Goal: Task Accomplishment & Management: Use online tool/utility

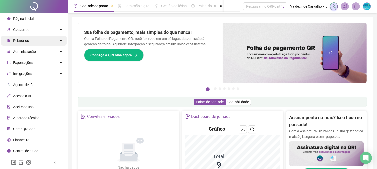
scroll to position [56, 0]
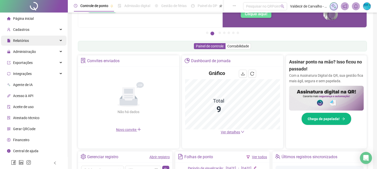
click at [42, 40] on div "Relatórios" at bounding box center [33, 41] width 65 height 10
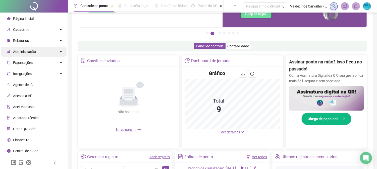
click at [36, 51] on div "Administração" at bounding box center [33, 52] width 65 height 10
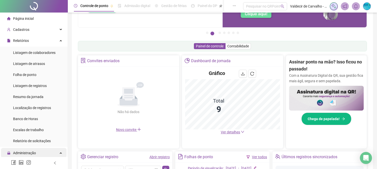
click at [41, 51] on ul "Página inicial Cadastros Relatórios Listagem de colaboradores Listagem de atras…" at bounding box center [34, 142] width 68 height 258
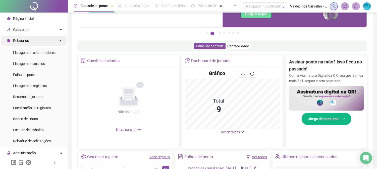
click at [48, 40] on div "Relatórios" at bounding box center [33, 41] width 65 height 10
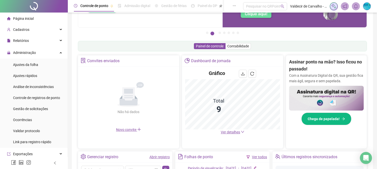
click at [55, 40] on div "Relatórios" at bounding box center [33, 41] width 65 height 10
click at [29, 38] on div "Relatórios" at bounding box center [33, 41] width 65 height 10
click at [42, 38] on div "Relatórios" at bounding box center [33, 41] width 65 height 10
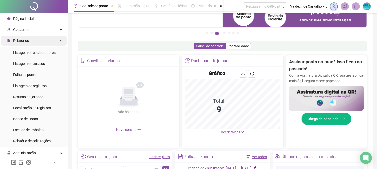
click at [38, 40] on div "Relatórios" at bounding box center [33, 41] width 65 height 10
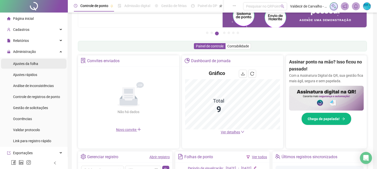
click at [39, 61] on li "Ajustes da folha" at bounding box center [33, 64] width 65 height 10
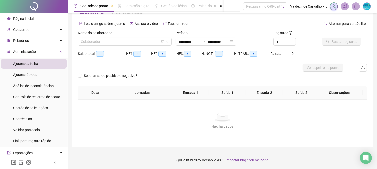
scroll to position [16, 0]
type input "**********"
click at [95, 43] on input "search" at bounding box center [122, 42] width 83 height 8
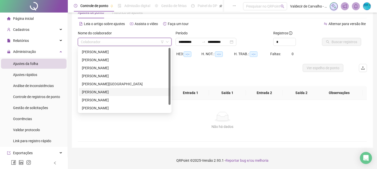
click at [112, 90] on div "[PERSON_NAME]" at bounding box center [125, 92] width 86 height 6
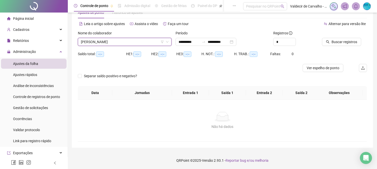
click at [104, 40] on span "[PERSON_NAME]" at bounding box center [125, 42] width 88 height 8
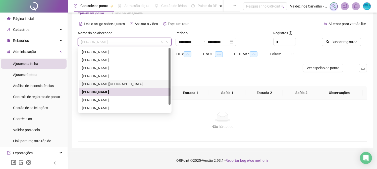
click at [104, 82] on div "[PERSON_NAME][GEOGRAPHIC_DATA]" at bounding box center [125, 84] width 86 height 6
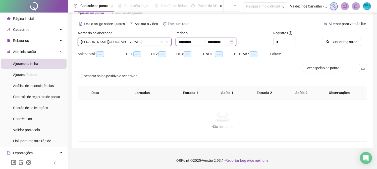
click at [192, 42] on input "**********" at bounding box center [188, 42] width 21 height 6
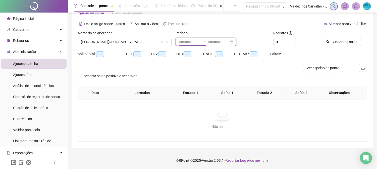
type input "**********"
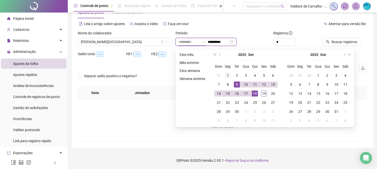
type input "**********"
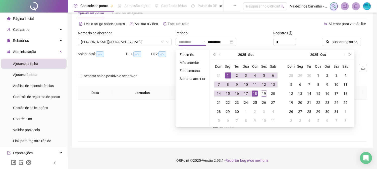
click at [229, 75] on div "1" at bounding box center [228, 75] width 6 height 6
type input "**********"
click at [229, 94] on div "15" at bounding box center [228, 94] width 6 height 6
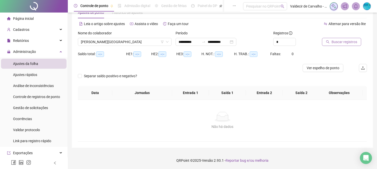
click at [330, 44] on button "Buscar registros" at bounding box center [341, 42] width 39 height 8
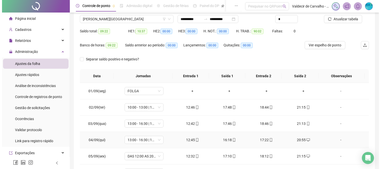
scroll to position [0, 0]
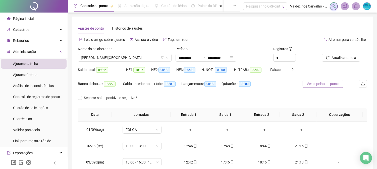
click at [319, 82] on span "Ver espelho de ponto" at bounding box center [322, 84] width 33 height 6
click at [117, 57] on span "[PERSON_NAME][GEOGRAPHIC_DATA]" at bounding box center [125, 58] width 88 height 8
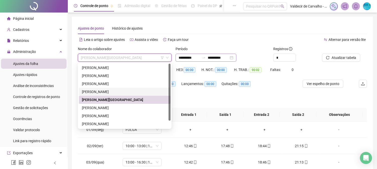
click at [205, 59] on icon "swap-right" at bounding box center [203, 58] width 4 height 4
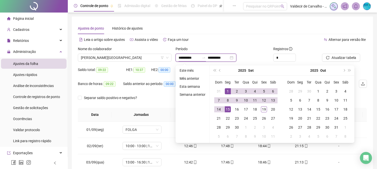
click at [207, 57] on div at bounding box center [203, 58] width 8 height 4
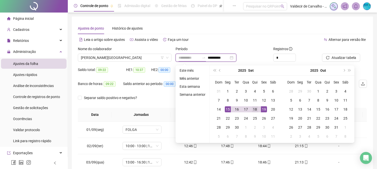
type input "**********"
click at [254, 110] on div "18" at bounding box center [255, 109] width 6 height 6
type input "**********"
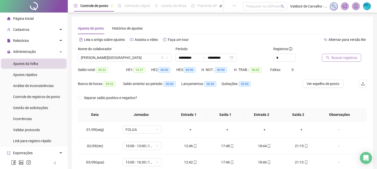
click at [328, 59] on icon "search" at bounding box center [328, 58] width 4 height 4
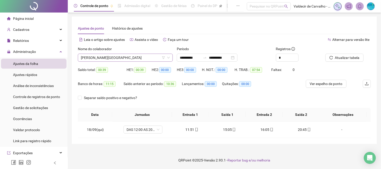
click at [135, 59] on span "[PERSON_NAME][GEOGRAPHIC_DATA]" at bounding box center [125, 58] width 89 height 8
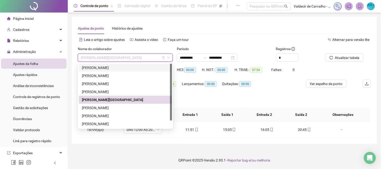
click at [126, 66] on div "[PERSON_NAME]" at bounding box center [125, 68] width 87 height 6
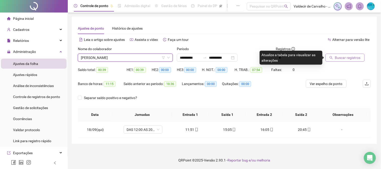
click at [333, 57] on button "Buscar registros" at bounding box center [344, 58] width 39 height 8
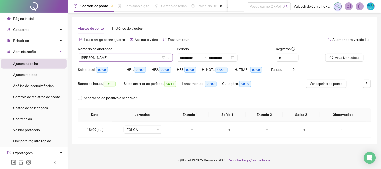
click at [153, 59] on span "[PERSON_NAME]" at bounding box center [125, 58] width 89 height 8
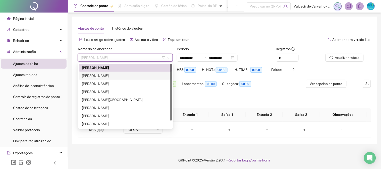
click at [137, 76] on div "[PERSON_NAME]" at bounding box center [125, 76] width 87 height 6
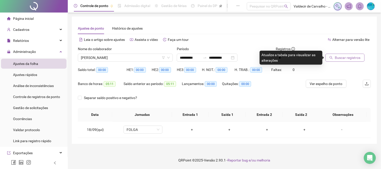
click at [334, 57] on button "Buscar registros" at bounding box center [344, 58] width 39 height 8
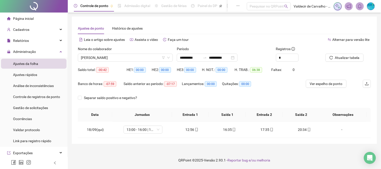
click at [142, 63] on div "Nome do colaborador [PERSON_NAME]" at bounding box center [125, 56] width 99 height 20
click at [148, 54] on span "[PERSON_NAME]" at bounding box center [125, 58] width 89 height 8
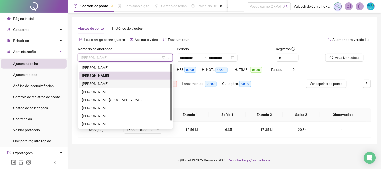
click at [146, 82] on div "[PERSON_NAME]" at bounding box center [125, 84] width 87 height 6
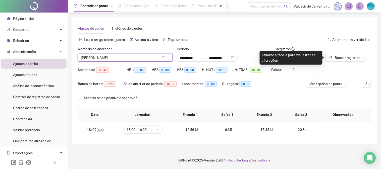
click at [339, 52] on div at bounding box center [341, 50] width 33 height 8
click at [339, 56] on span "Buscar registros" at bounding box center [348, 58] width 26 height 6
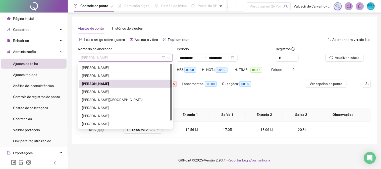
click at [144, 58] on span "[PERSON_NAME]" at bounding box center [125, 58] width 89 height 8
drag, startPoint x: 133, startPoint y: 93, endPoint x: 144, endPoint y: 91, distance: 11.2
click at [132, 92] on div "[PERSON_NAME]" at bounding box center [125, 92] width 87 height 6
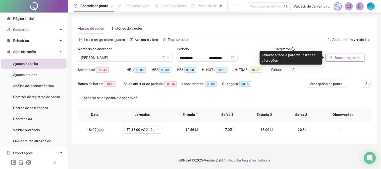
click at [331, 57] on icon "search" at bounding box center [331, 58] width 4 height 4
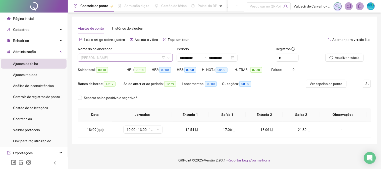
click at [130, 57] on span "[PERSON_NAME]" at bounding box center [125, 58] width 89 height 8
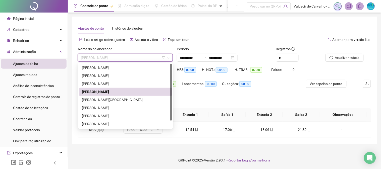
click at [133, 96] on div "[PERSON_NAME][GEOGRAPHIC_DATA]" at bounding box center [125, 100] width 93 height 8
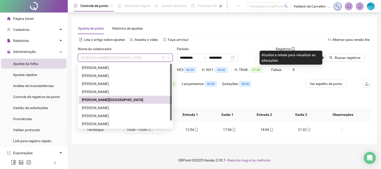
click at [107, 58] on span "[PERSON_NAME][GEOGRAPHIC_DATA]" at bounding box center [125, 58] width 89 height 8
click at [114, 108] on div "[PERSON_NAME]" at bounding box center [125, 108] width 87 height 6
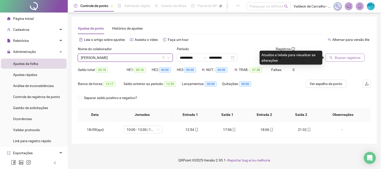
click at [337, 54] on button "Buscar registros" at bounding box center [344, 58] width 39 height 8
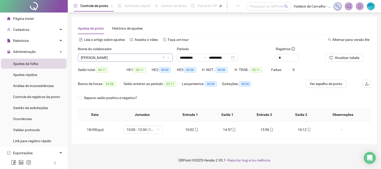
click at [135, 61] on div "[PERSON_NAME]" at bounding box center [125, 58] width 95 height 8
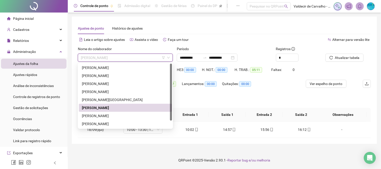
click at [122, 114] on div "[PERSON_NAME]" at bounding box center [125, 116] width 87 height 6
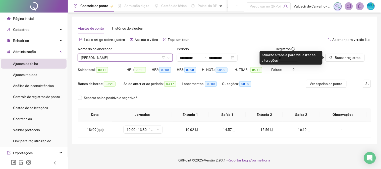
click at [92, 63] on div "Nome do colaborador [PERSON_NAME]" at bounding box center [125, 56] width 99 height 20
click at [96, 59] on span "[PERSON_NAME]" at bounding box center [125, 58] width 89 height 8
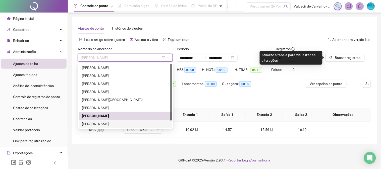
click at [99, 124] on div "[PERSON_NAME]" at bounding box center [125, 124] width 87 height 6
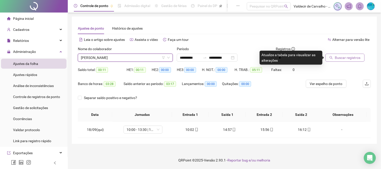
click at [342, 56] on span "Buscar registros" at bounding box center [348, 58] width 26 height 6
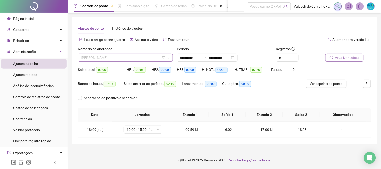
click at [127, 57] on span "[PERSON_NAME]" at bounding box center [125, 58] width 89 height 8
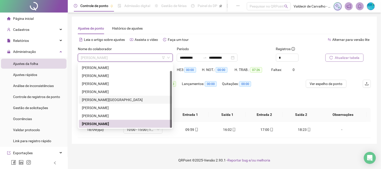
scroll to position [8, 0]
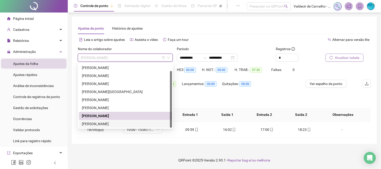
click at [124, 123] on div "[PERSON_NAME]" at bounding box center [125, 124] width 87 height 6
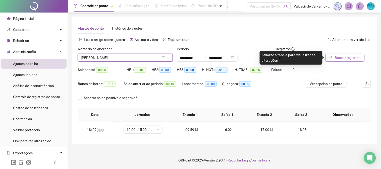
click at [335, 58] on span "Buscar registros" at bounding box center [348, 58] width 26 height 6
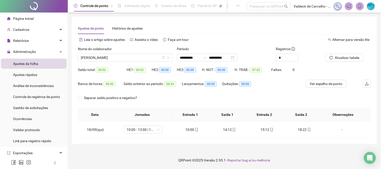
click at [211, 99] on div "Separar saldo positivo e negativo?" at bounding box center [224, 101] width 293 height 14
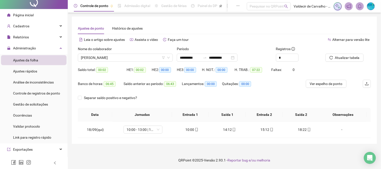
scroll to position [7, 0]
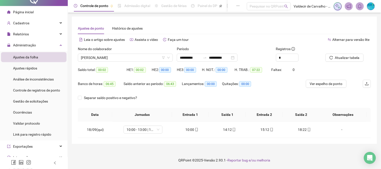
click at [208, 37] on div "Leia o artigo sobre ajustes Assista o vídeo Faça um tour" at bounding box center [151, 40] width 146 height 8
click at [253, 42] on div "Alternar para versão lite" at bounding box center [297, 40] width 146 height 8
click at [254, 54] on div "**********" at bounding box center [224, 58] width 95 height 8
click at [255, 50] on div "Período" at bounding box center [224, 50] width 95 height 8
click at [259, 49] on div "Período" at bounding box center [224, 50] width 95 height 8
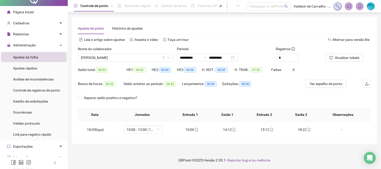
click at [254, 47] on div "Período" at bounding box center [224, 50] width 95 height 8
